Goal: Transaction & Acquisition: Purchase product/service

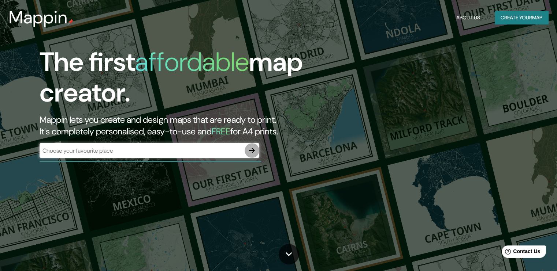
click at [252, 151] on icon "button" at bounding box center [252, 151] width 6 height 6
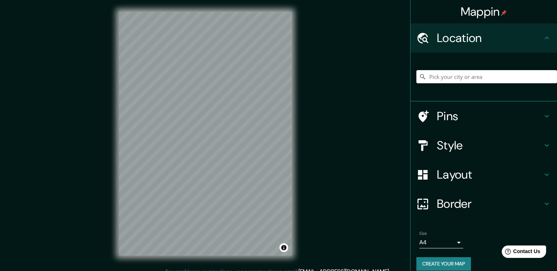
click at [301, 207] on div "© Mapbox © OpenStreetMap Improve this map" at bounding box center [205, 134] width 196 height 268
click at [525, 141] on h4 "Style" at bounding box center [489, 145] width 105 height 15
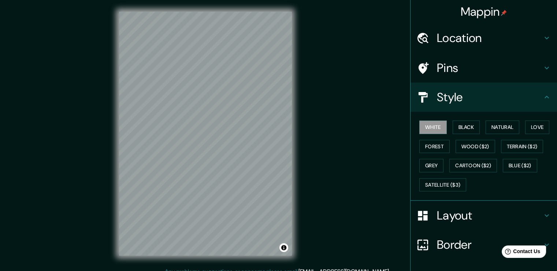
click at [519, 103] on h4 "Style" at bounding box center [489, 97] width 105 height 15
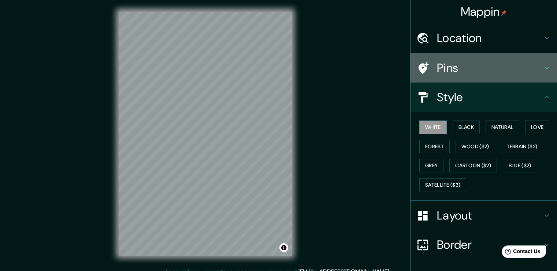
click at [514, 71] on h4 "Pins" at bounding box center [489, 68] width 105 height 15
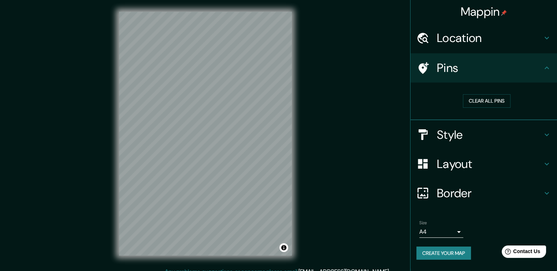
click at [514, 45] on h4 "Location" at bounding box center [489, 38] width 105 height 15
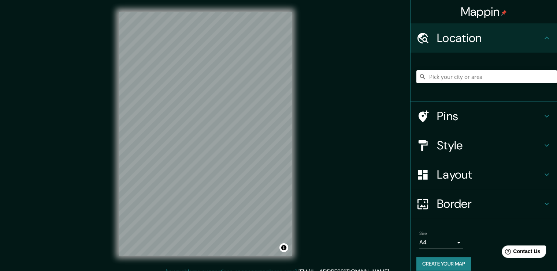
click at [514, 45] on h4 "Location" at bounding box center [489, 38] width 105 height 15
click at [505, 180] on h4 "Layout" at bounding box center [489, 175] width 105 height 15
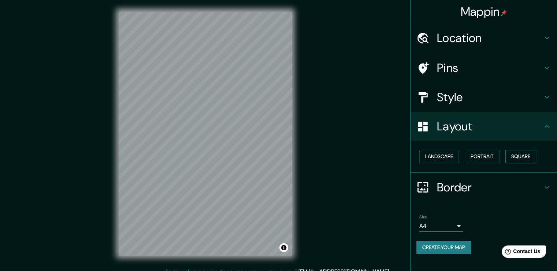
click at [520, 155] on button "Square" at bounding box center [520, 157] width 31 height 14
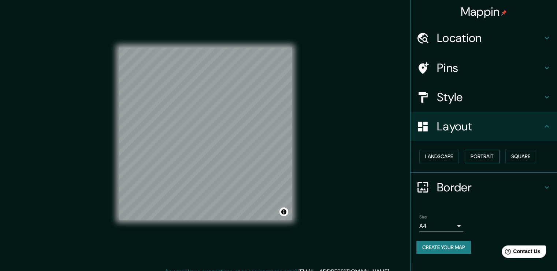
click at [484, 160] on button "Portrait" at bounding box center [481, 157] width 35 height 14
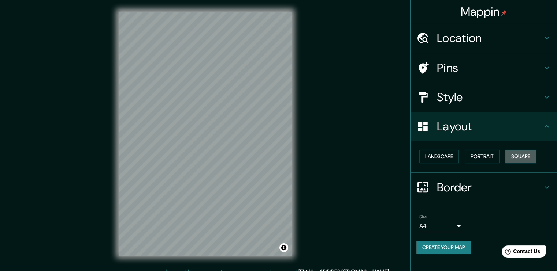
click at [522, 153] on button "Square" at bounding box center [520, 157] width 31 height 14
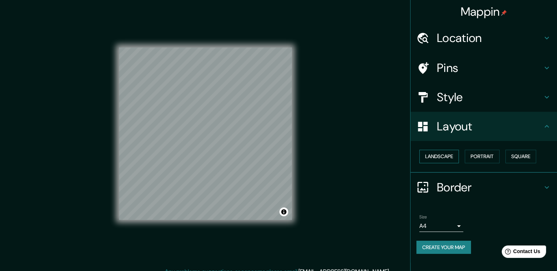
click at [445, 158] on button "Landscape" at bounding box center [439, 157] width 40 height 14
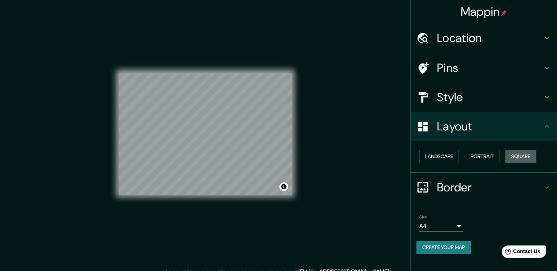
click at [520, 154] on button "Square" at bounding box center [520, 157] width 31 height 14
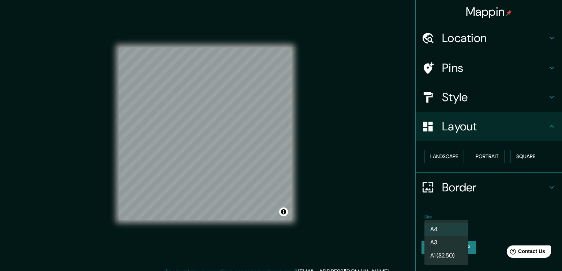
click at [456, 230] on body "Mappin Location Pins Style Layout Landscape Portrait Square Border Choose a bor…" at bounding box center [281, 135] width 562 height 271
click at [460, 247] on li "A3" at bounding box center [446, 242] width 44 height 13
type input "a4"
click at [458, 225] on body "Mappin Location Pins Style Layout Landscape Portrait Square Border Choose a bor…" at bounding box center [281, 135] width 562 height 271
click at [455, 244] on li "A3" at bounding box center [446, 242] width 44 height 13
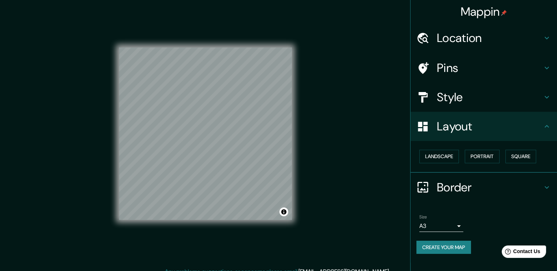
click at [486, 90] on h4 "Style" at bounding box center [489, 97] width 105 height 15
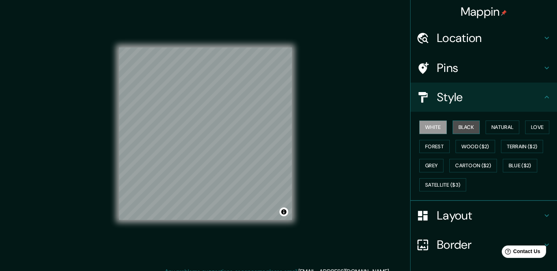
click at [459, 121] on button "Black" at bounding box center [465, 128] width 27 height 14
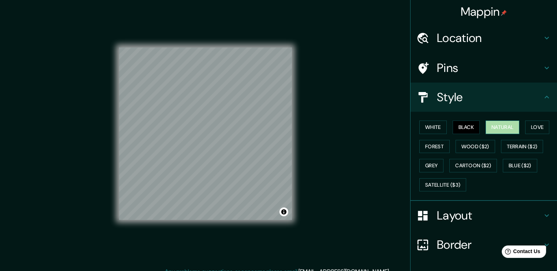
click at [490, 133] on button "Natural" at bounding box center [502, 128] width 34 height 14
click at [516, 134] on div "White Black Natural Love Forest Wood ($2) Terrain ($2) Grey Cartoon ($2) Blue (…" at bounding box center [486, 156] width 141 height 77
click at [430, 145] on button "Forest" at bounding box center [434, 147] width 30 height 14
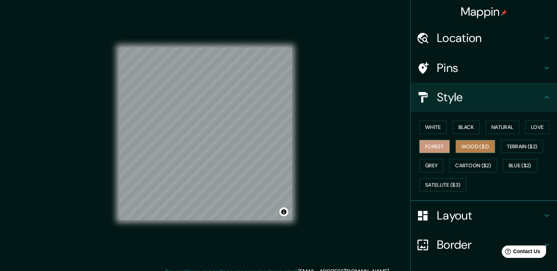
click at [460, 147] on button "Wood ($2)" at bounding box center [475, 147] width 40 height 14
click at [515, 145] on button "Terrain ($2)" at bounding box center [522, 147] width 42 height 14
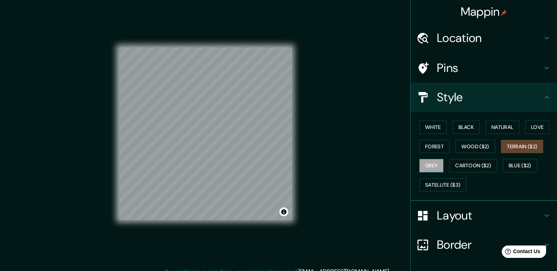
click at [434, 167] on button "Grey" at bounding box center [431, 166] width 24 height 14
click at [458, 163] on button "Cartoon ($2)" at bounding box center [473, 166] width 48 height 14
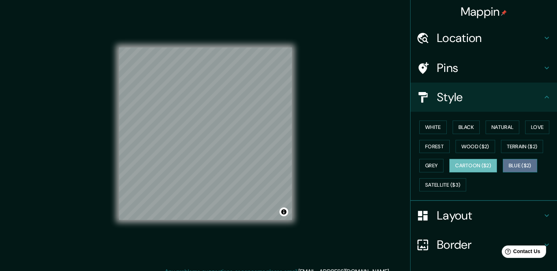
click at [511, 166] on button "Blue ($2)" at bounding box center [519, 166] width 34 height 14
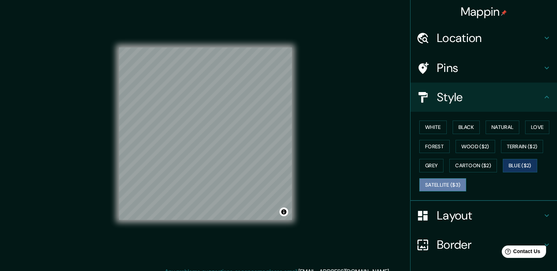
click at [436, 184] on button "Satellite ($3)" at bounding box center [442, 186] width 47 height 14
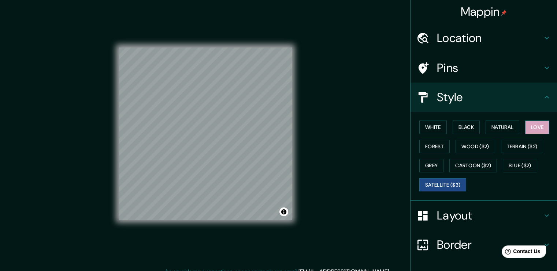
click at [527, 132] on button "Love" at bounding box center [537, 128] width 24 height 14
click at [510, 131] on button "Natural" at bounding box center [502, 128] width 34 height 14
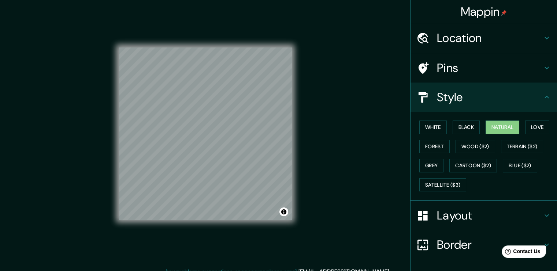
click at [443, 219] on h4 "Layout" at bounding box center [489, 216] width 105 height 15
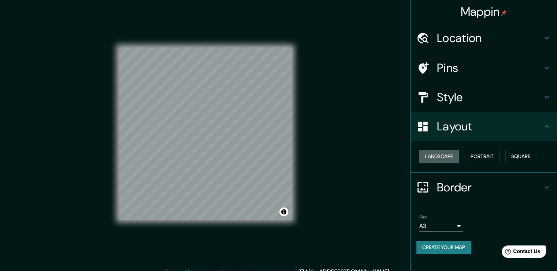
click at [429, 153] on button "Landscape" at bounding box center [439, 157] width 40 height 14
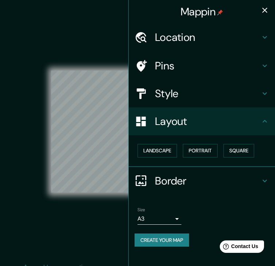
drag, startPoint x: 70, startPoint y: 225, endPoint x: 50, endPoint y: 228, distance: 20.3
click at [50, 228] on div "© Mapbox © OpenStreetMap Improve this map" at bounding box center [138, 132] width 248 height 240
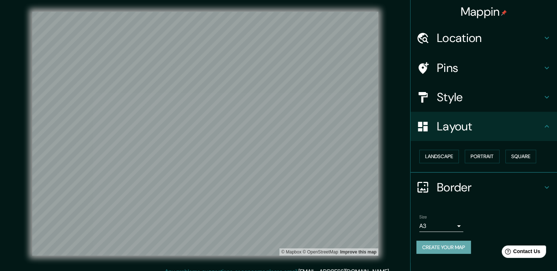
click at [465, 247] on button "Create your map" at bounding box center [443, 248] width 55 height 14
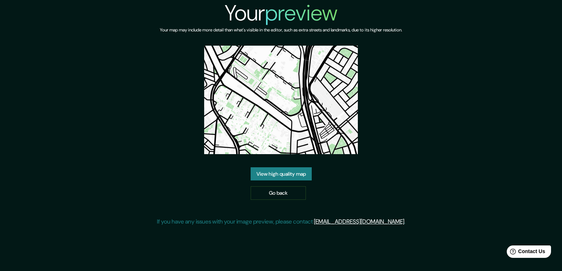
click at [291, 172] on link "View high quality map" at bounding box center [281, 175] width 61 height 14
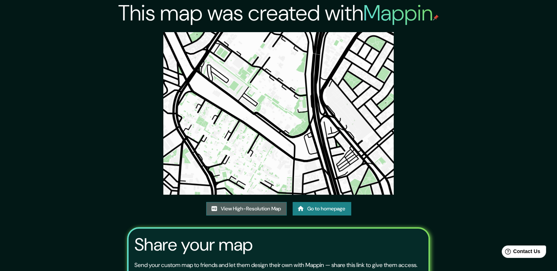
click at [250, 210] on link "View High-Resolution Map" at bounding box center [246, 209] width 80 height 14
